Goal: Information Seeking & Learning: Check status

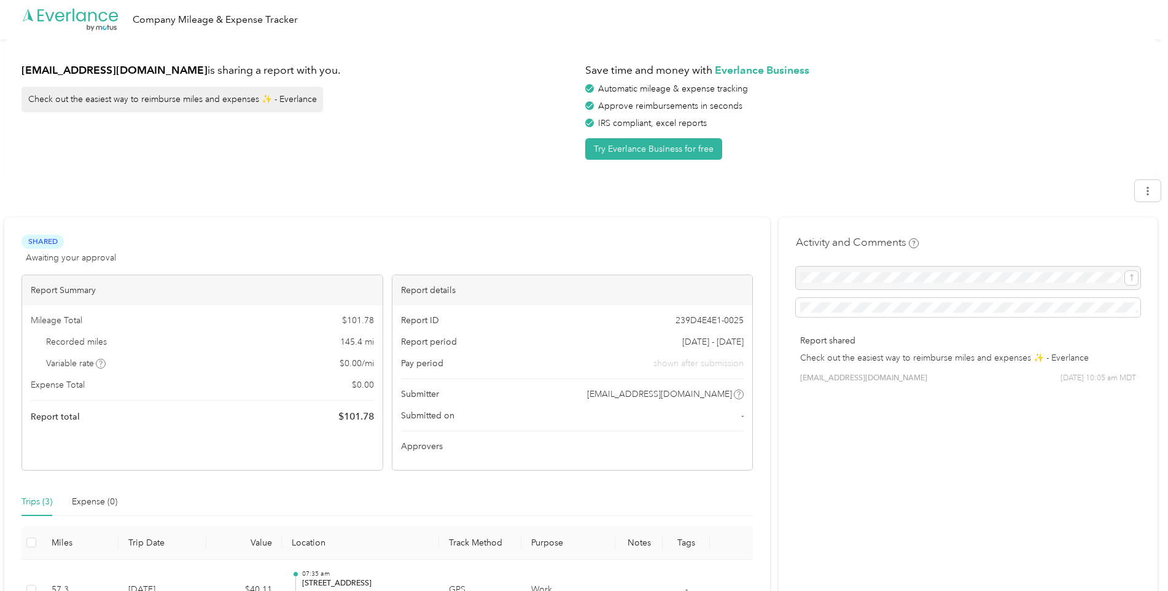
scroll to position [192, 0]
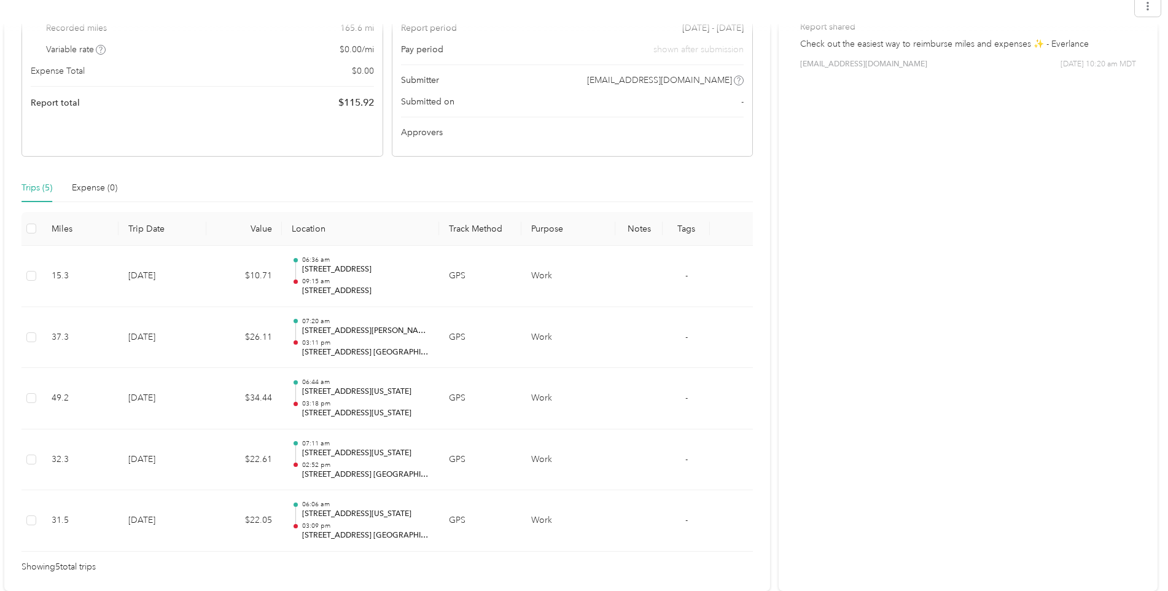
scroll to position [7, 0]
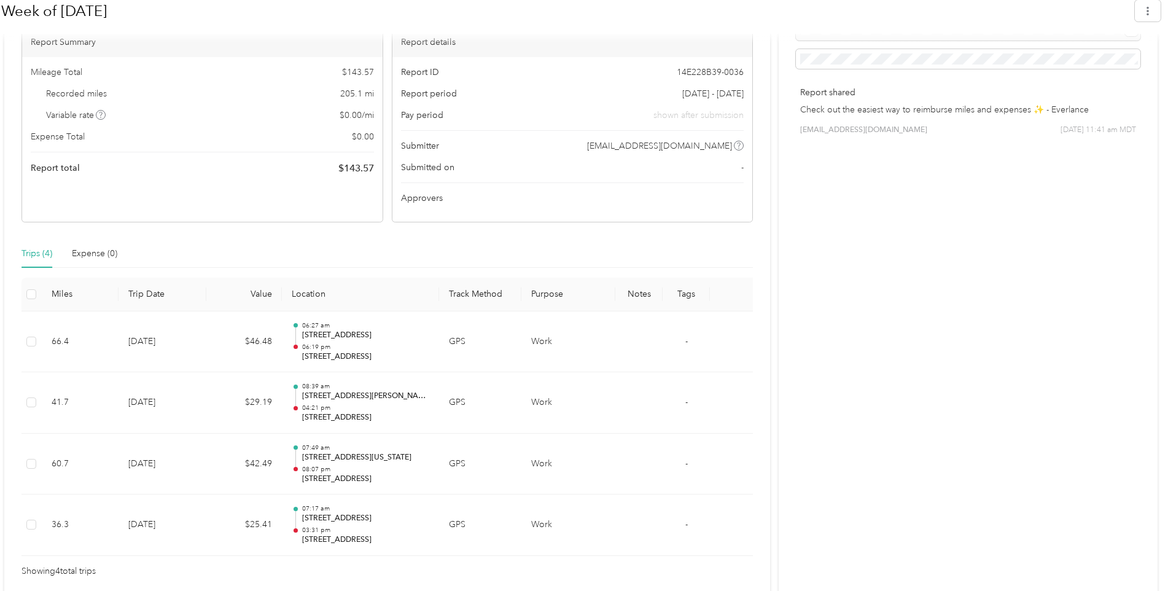
scroll to position [263, 0]
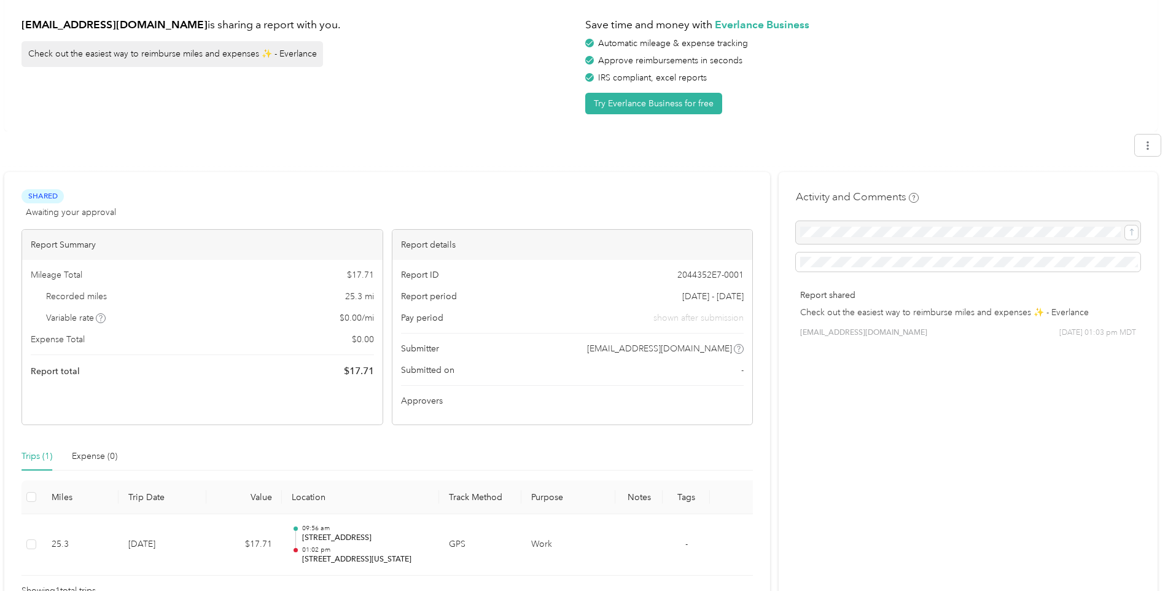
scroll to position [69, 0]
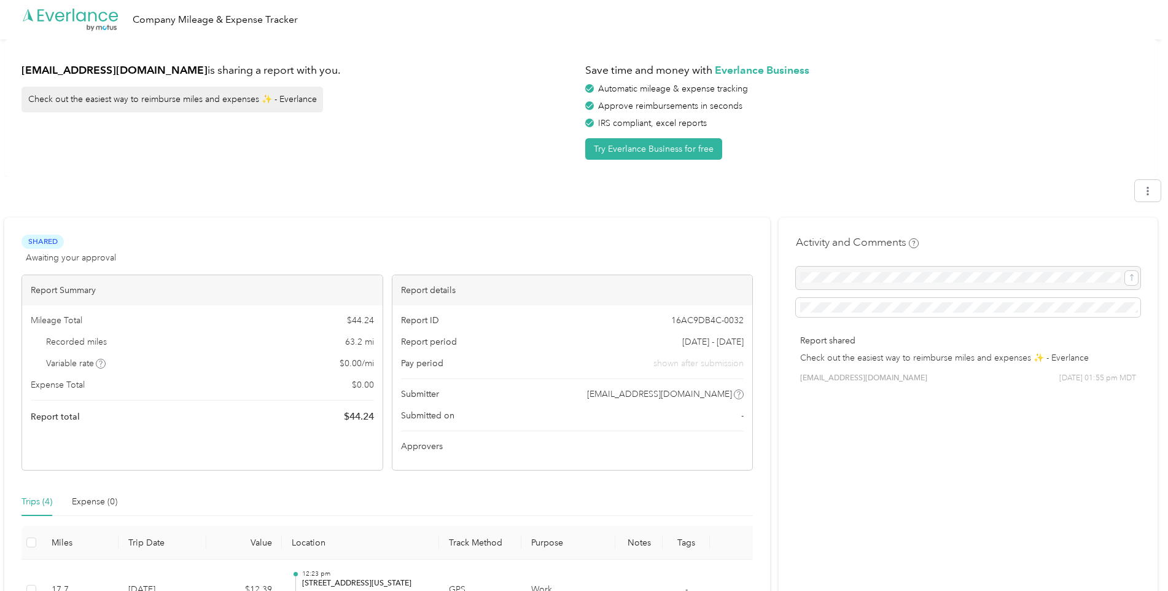
scroll to position [252, 0]
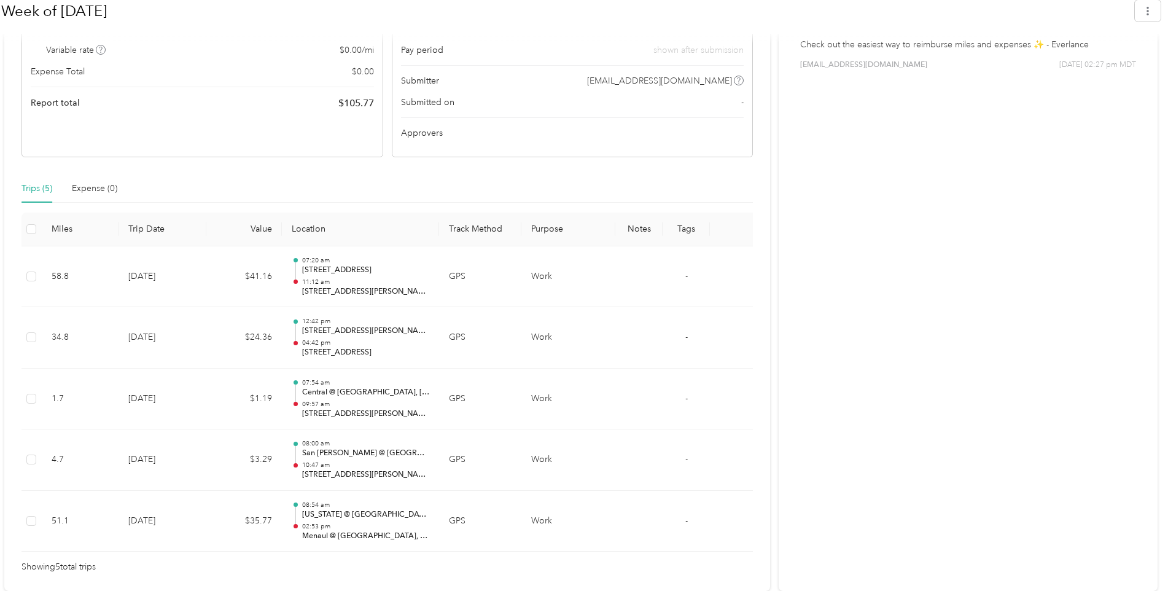
scroll to position [17, 0]
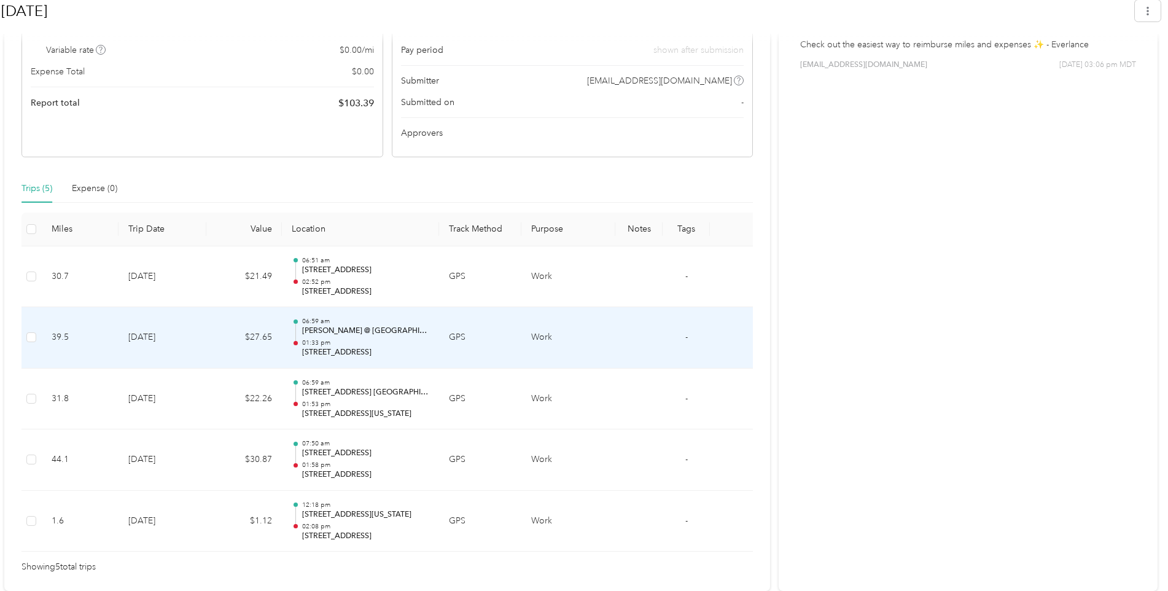
scroll to position [17, 0]
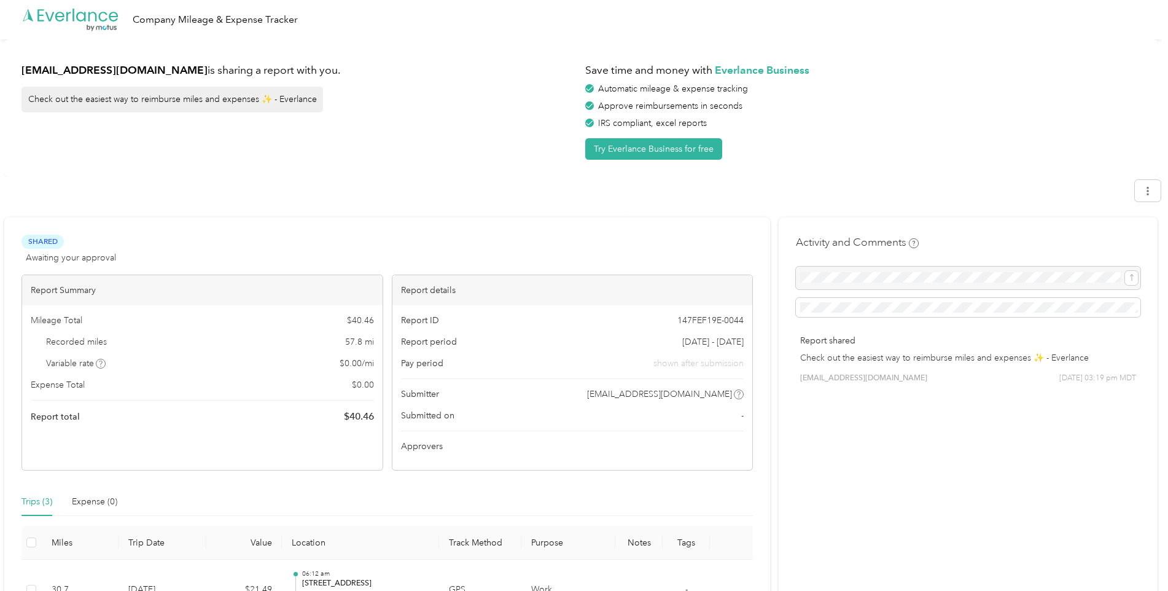
scroll to position [192, 0]
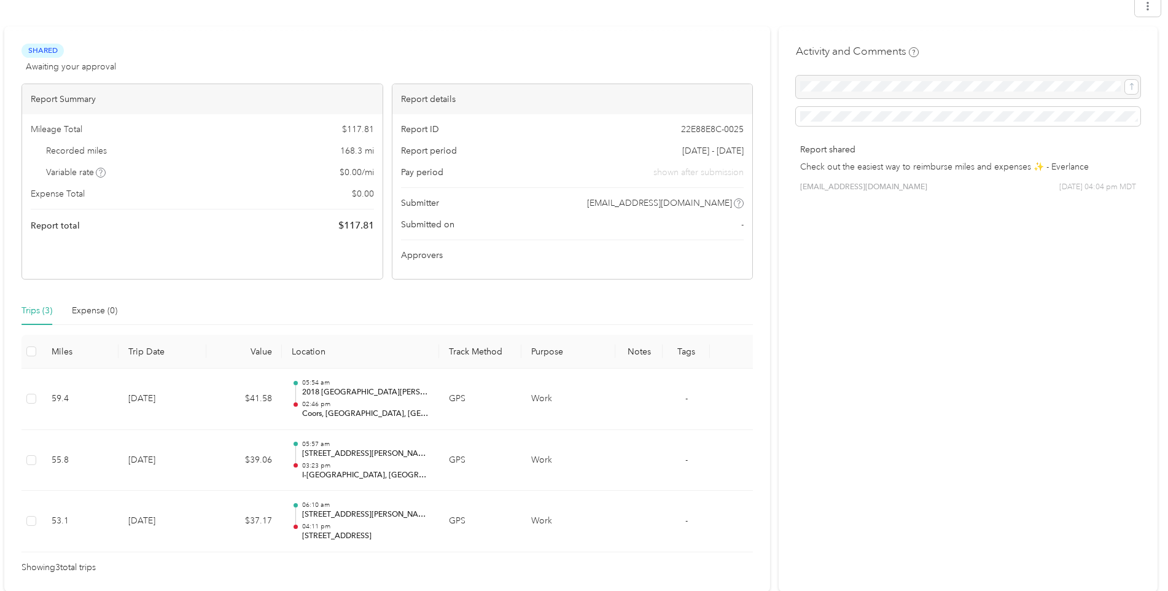
scroll to position [192, 0]
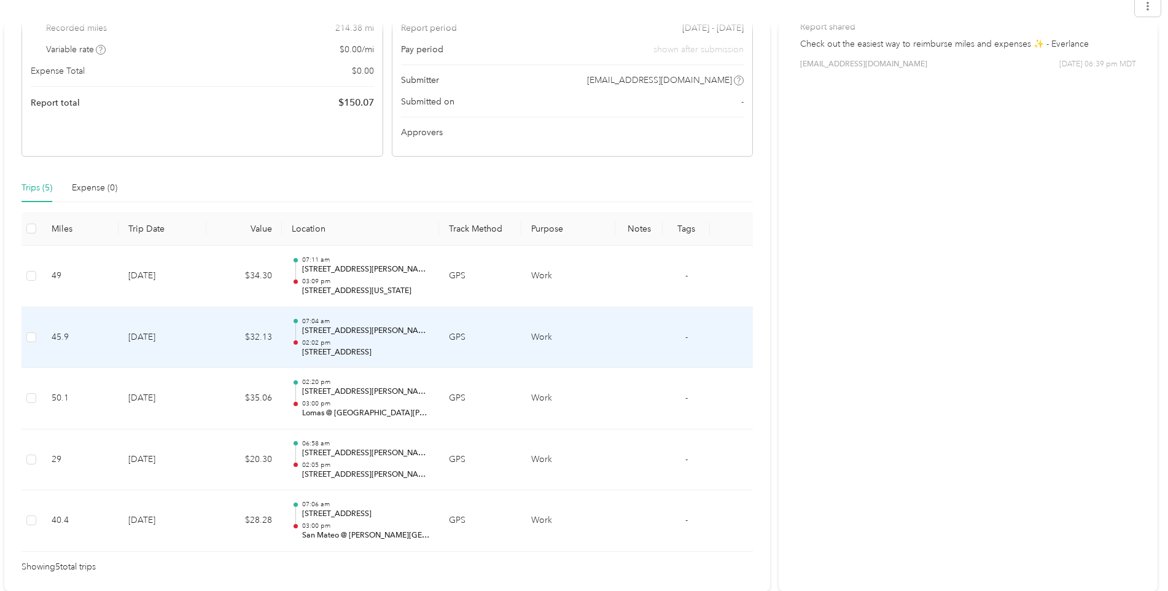
scroll to position [7, 0]
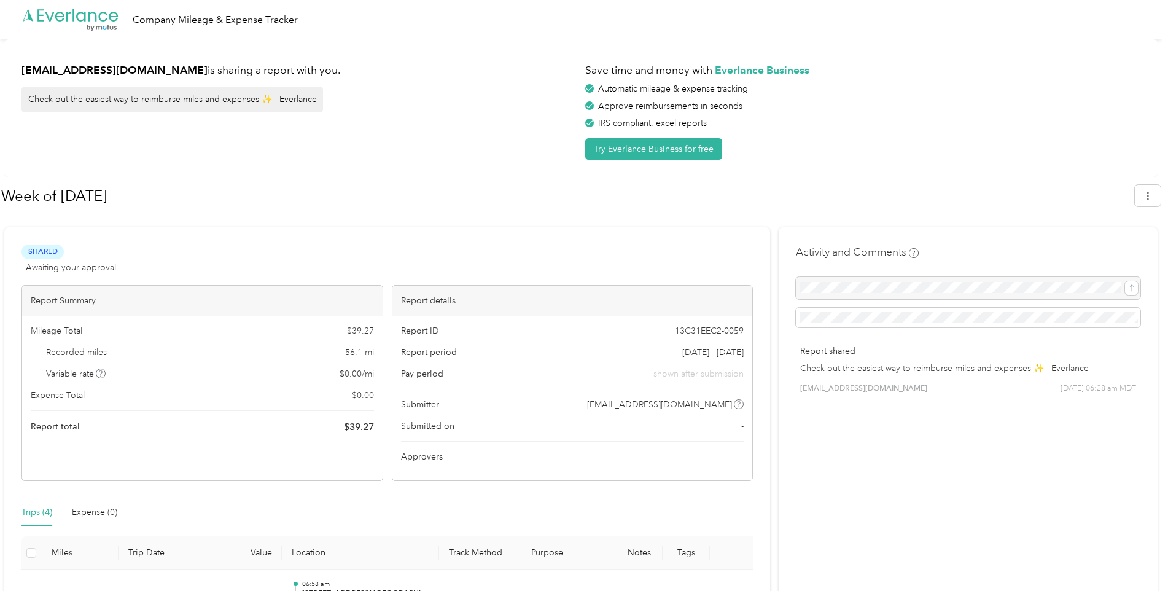
scroll to position [263, 0]
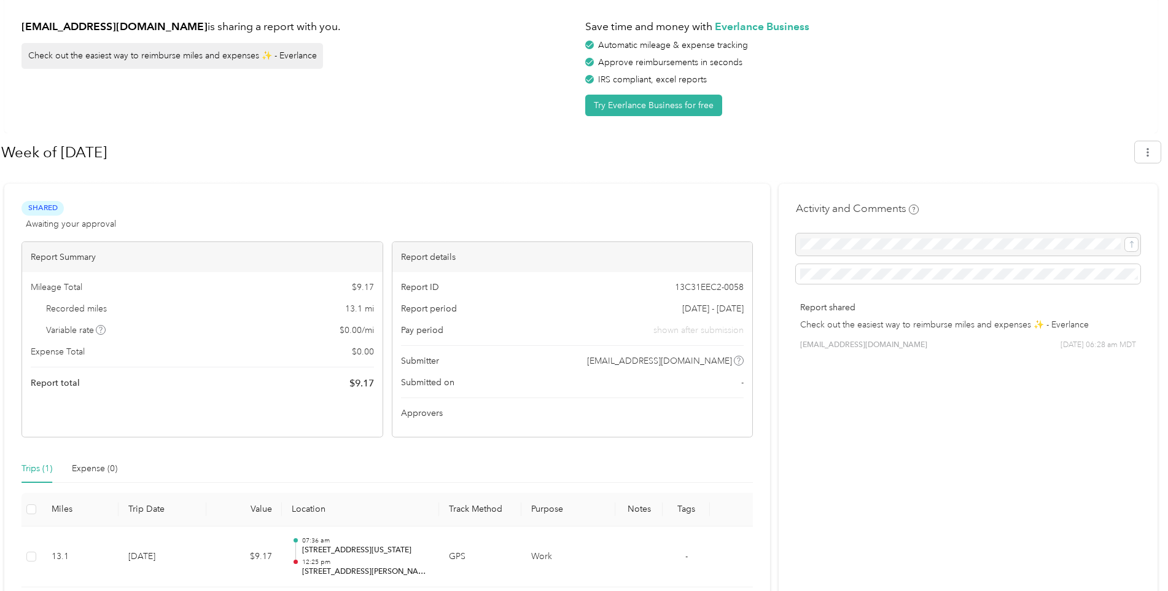
scroll to position [79, 0]
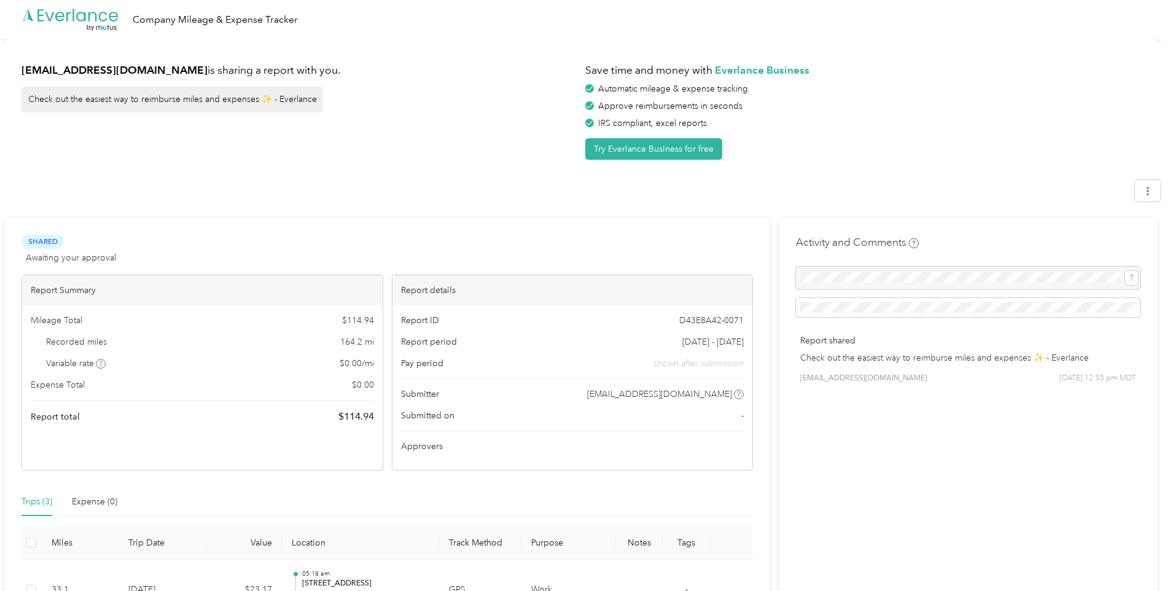
scroll to position [192, 0]
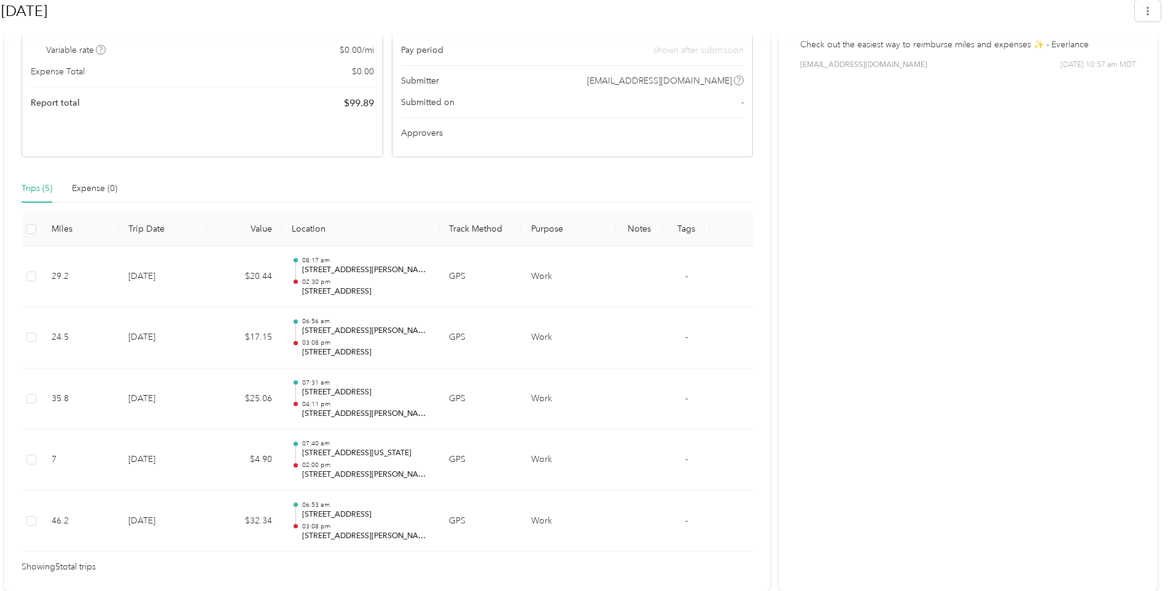
scroll to position [17, 0]
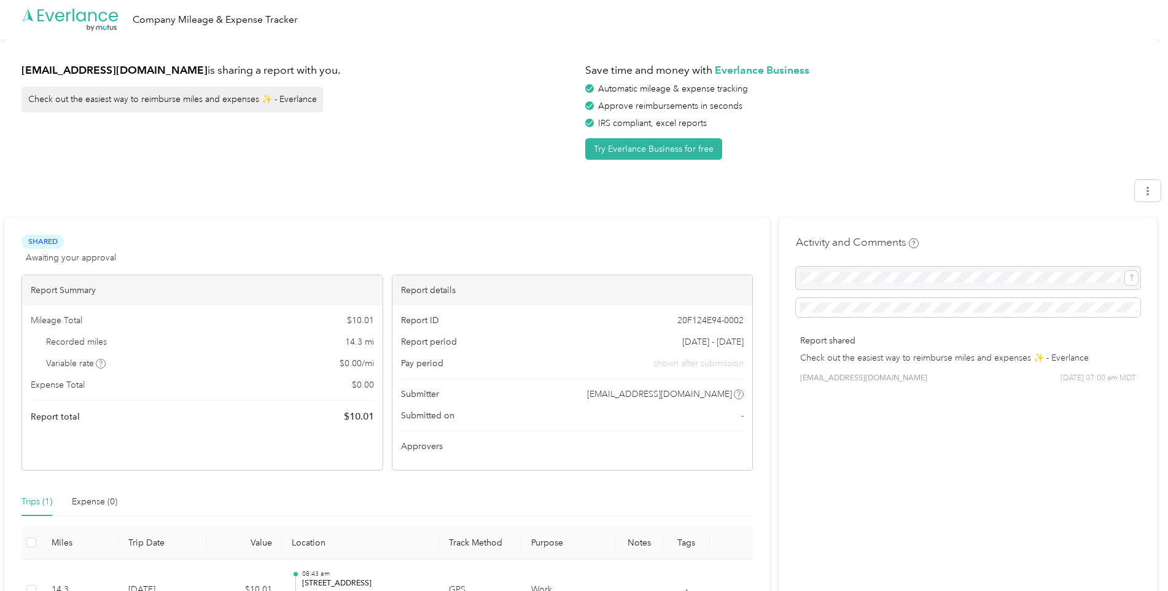
scroll to position [69, 0]
